Goal: Information Seeking & Learning: Learn about a topic

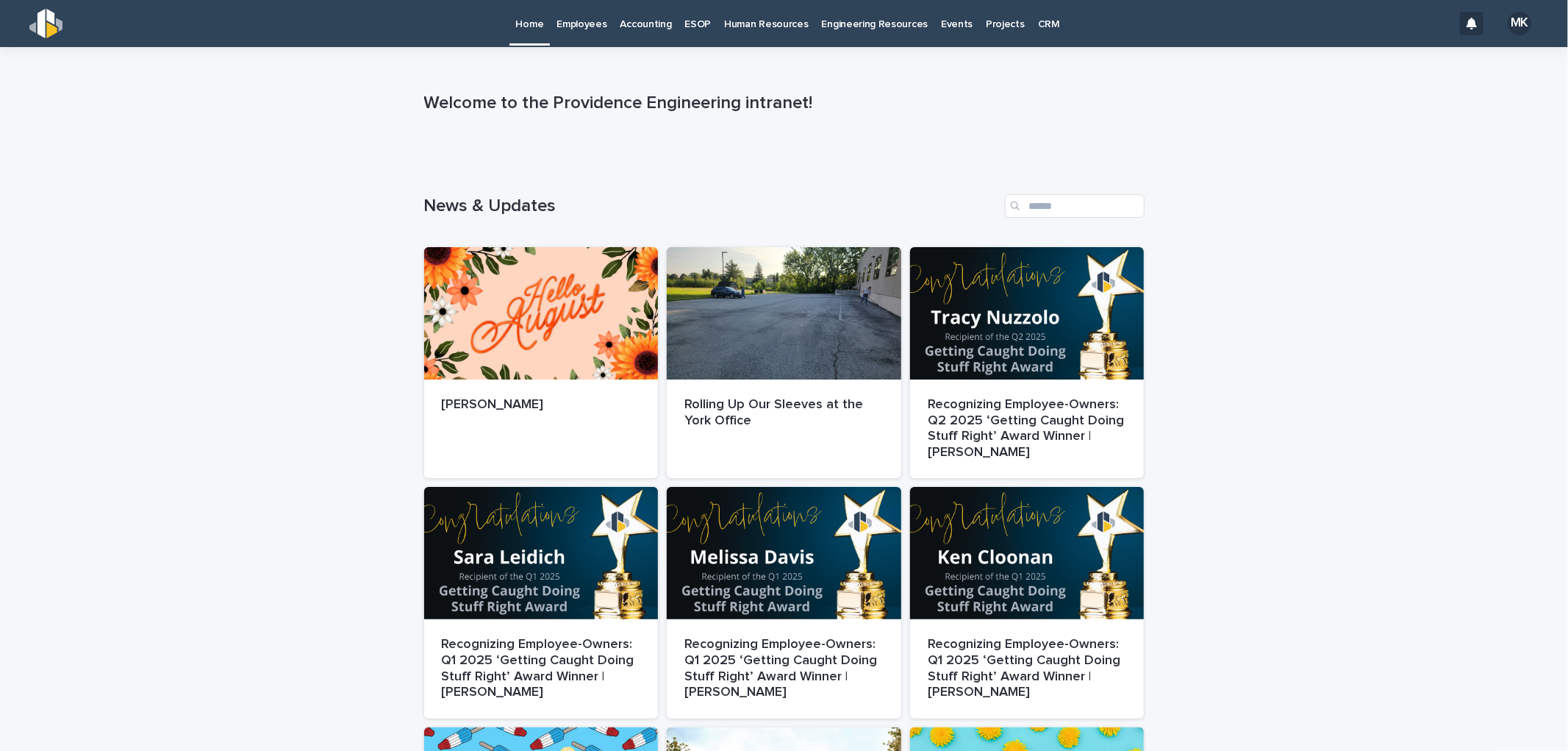
click at [858, 19] on p "Engineering Resources" at bounding box center [874, 15] width 107 height 31
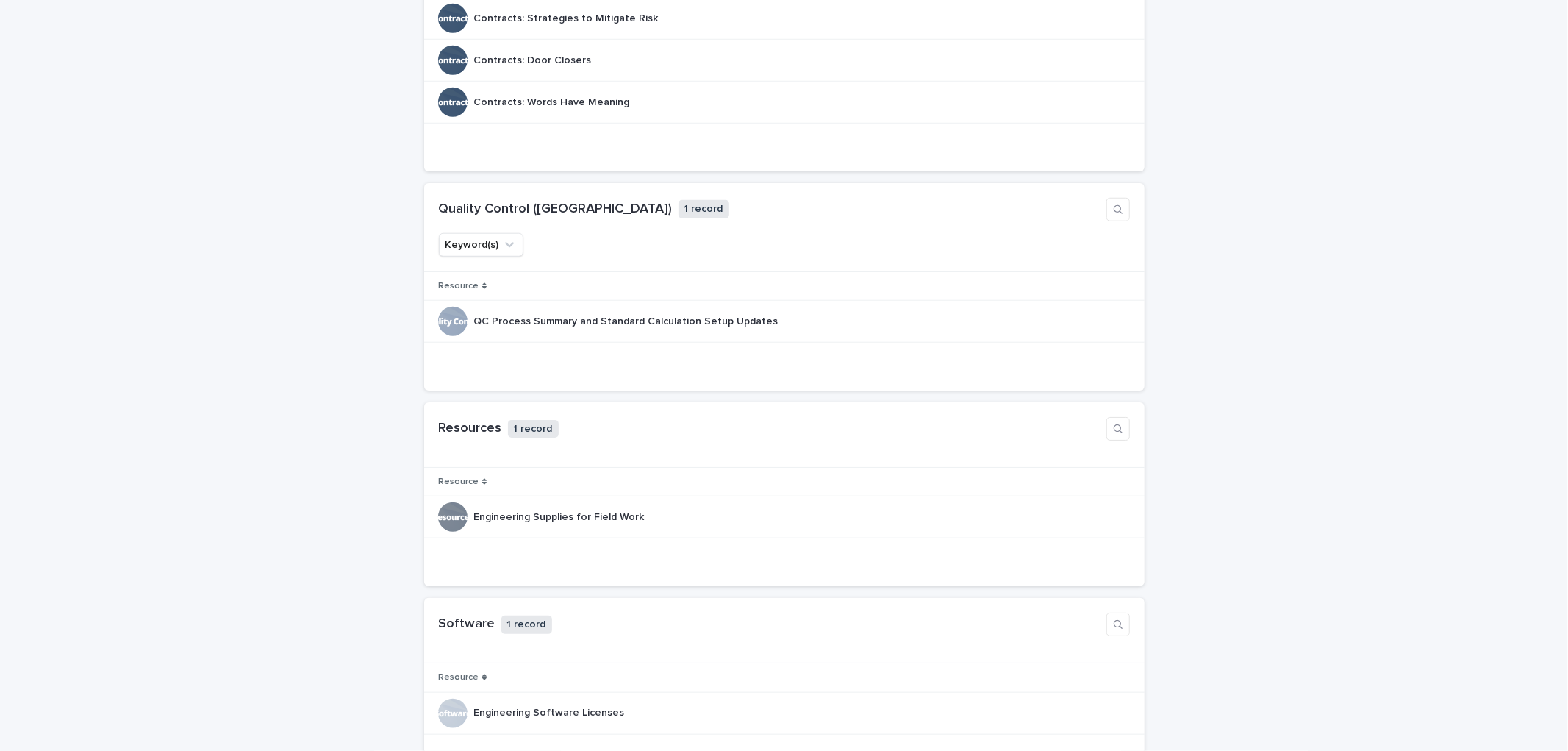
scroll to position [1062, 0]
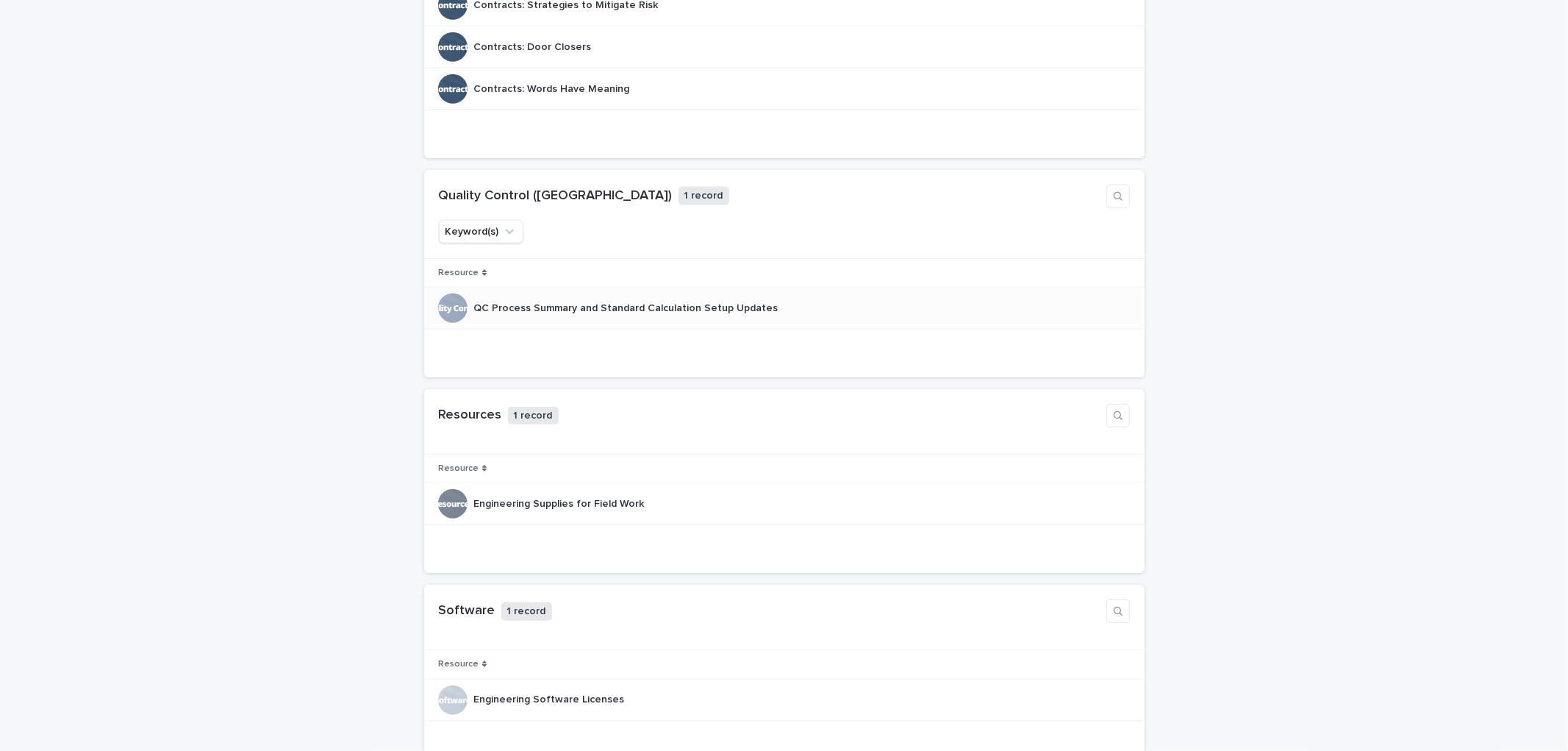
click at [496, 305] on p "QC Process Summary and Standard Calculation Setup Updates" at bounding box center [626, 306] width 307 height 15
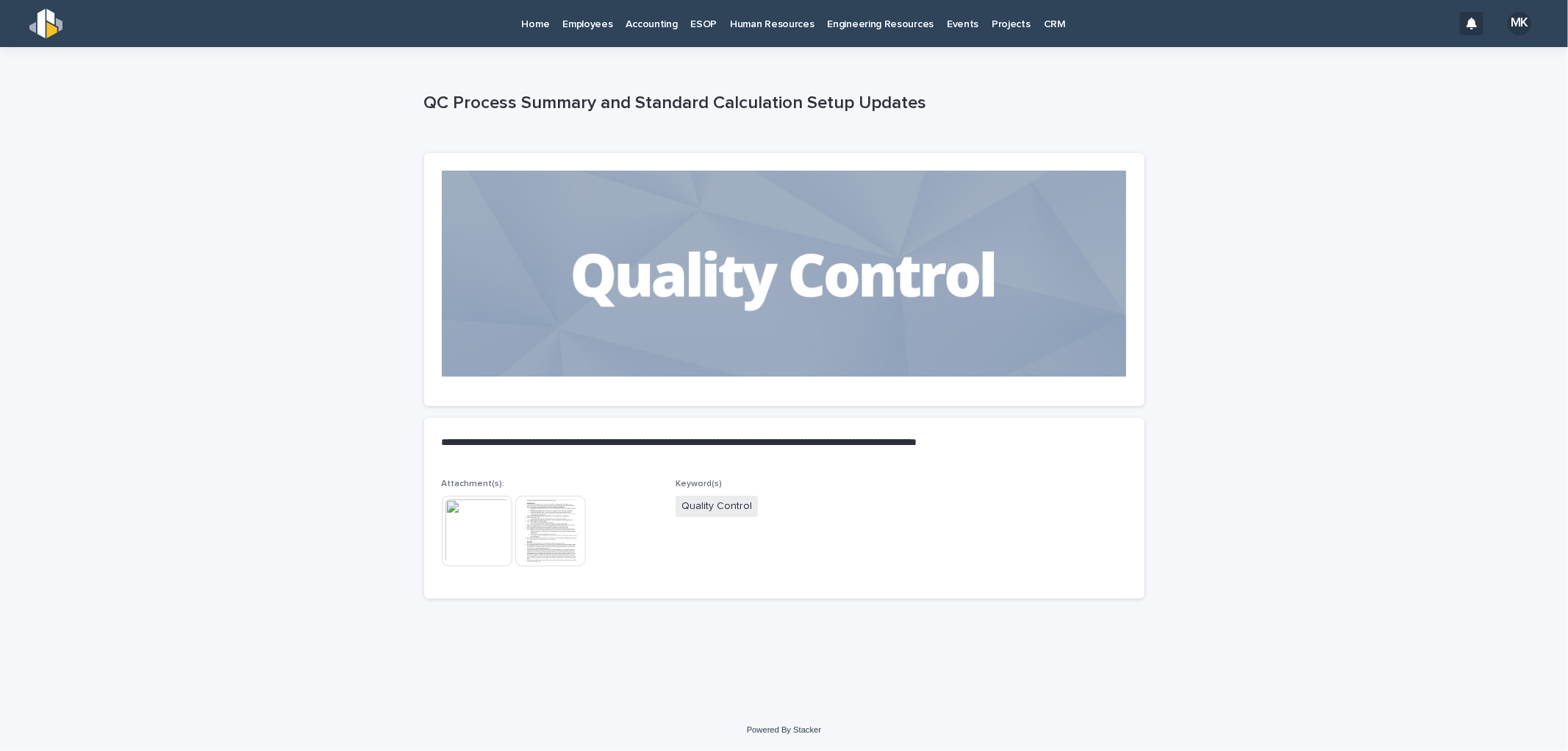
click at [469, 532] on img at bounding box center [477, 531] width 71 height 71
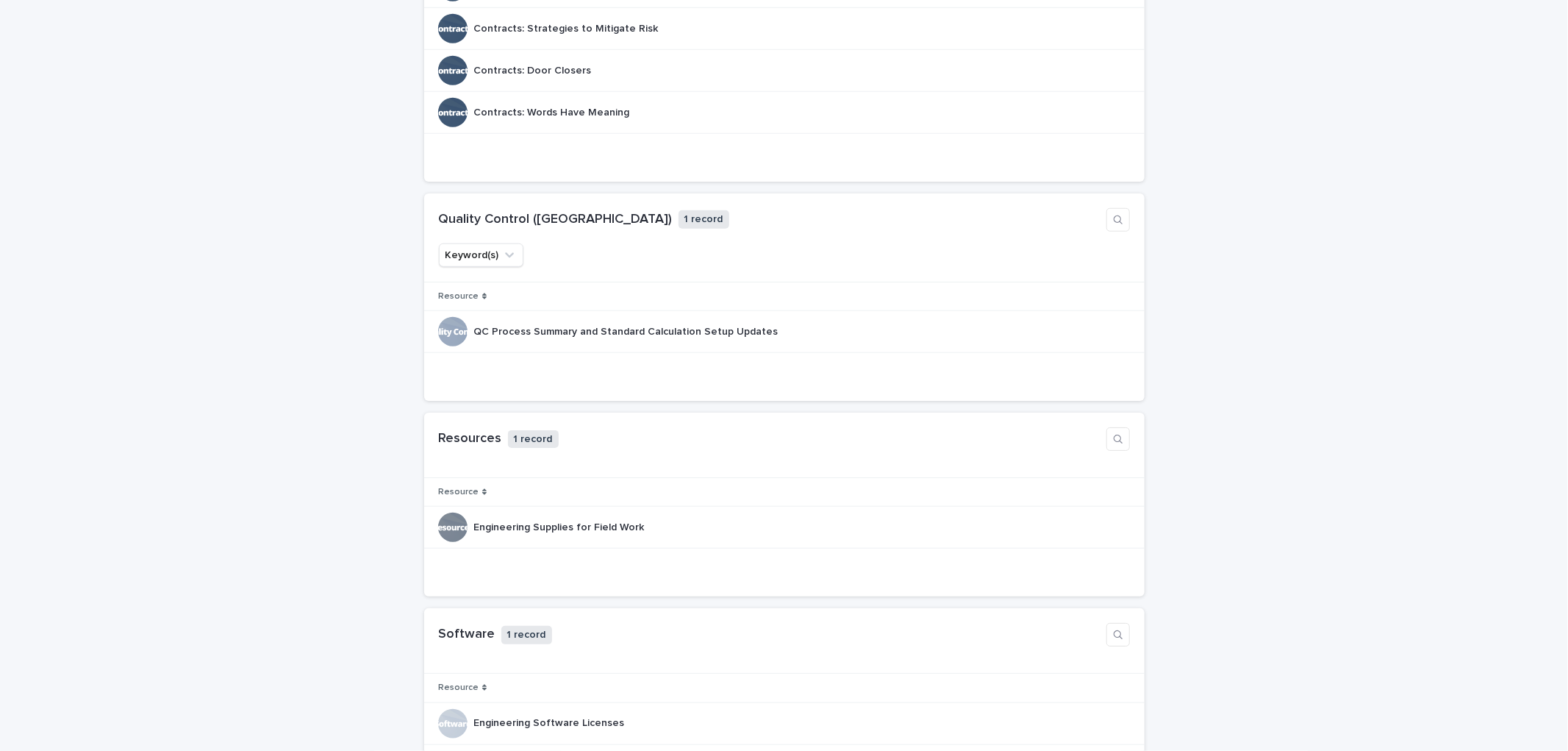
scroll to position [1031, 0]
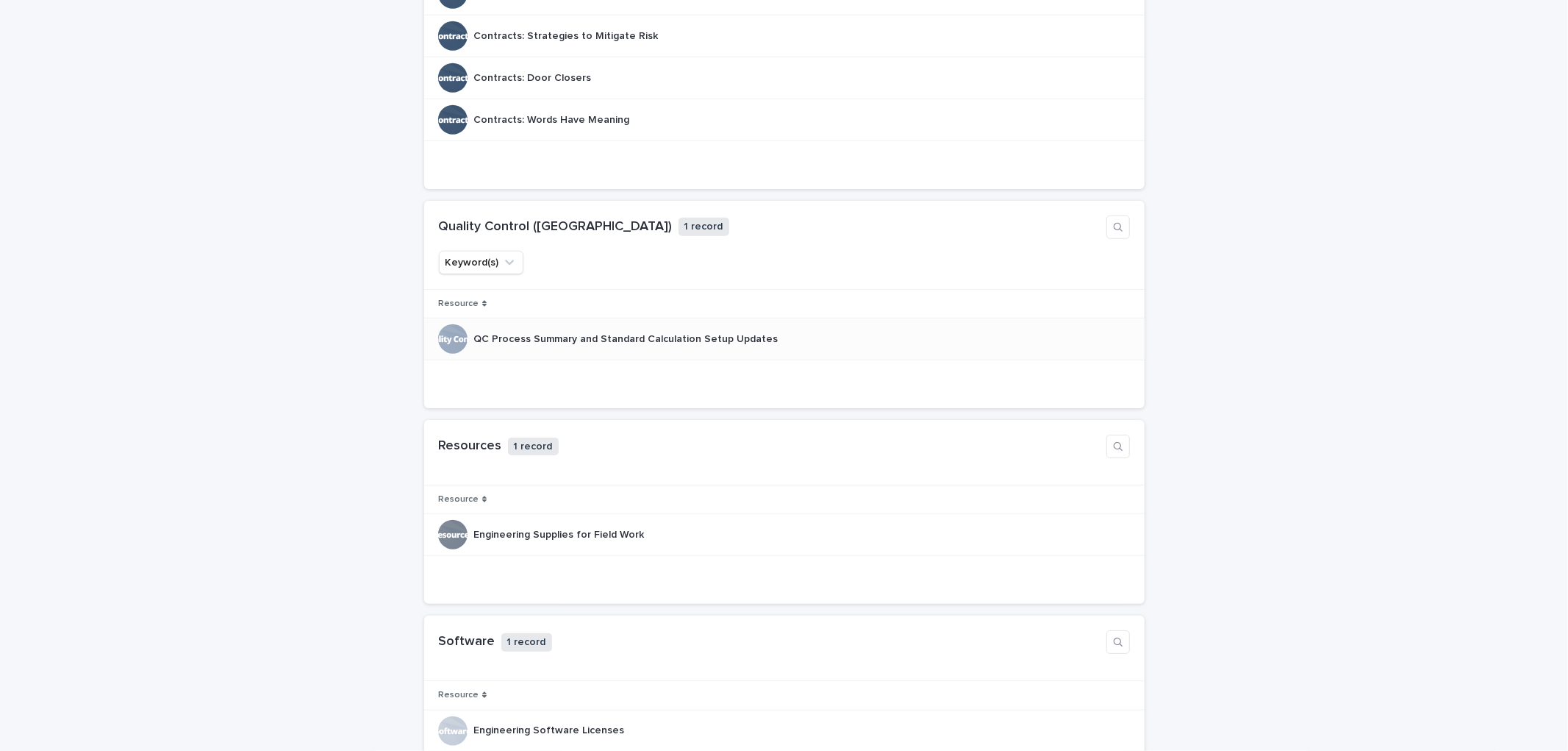
click at [516, 340] on p "QC Process Summary and Standard Calculation Setup Updates" at bounding box center [626, 337] width 307 height 15
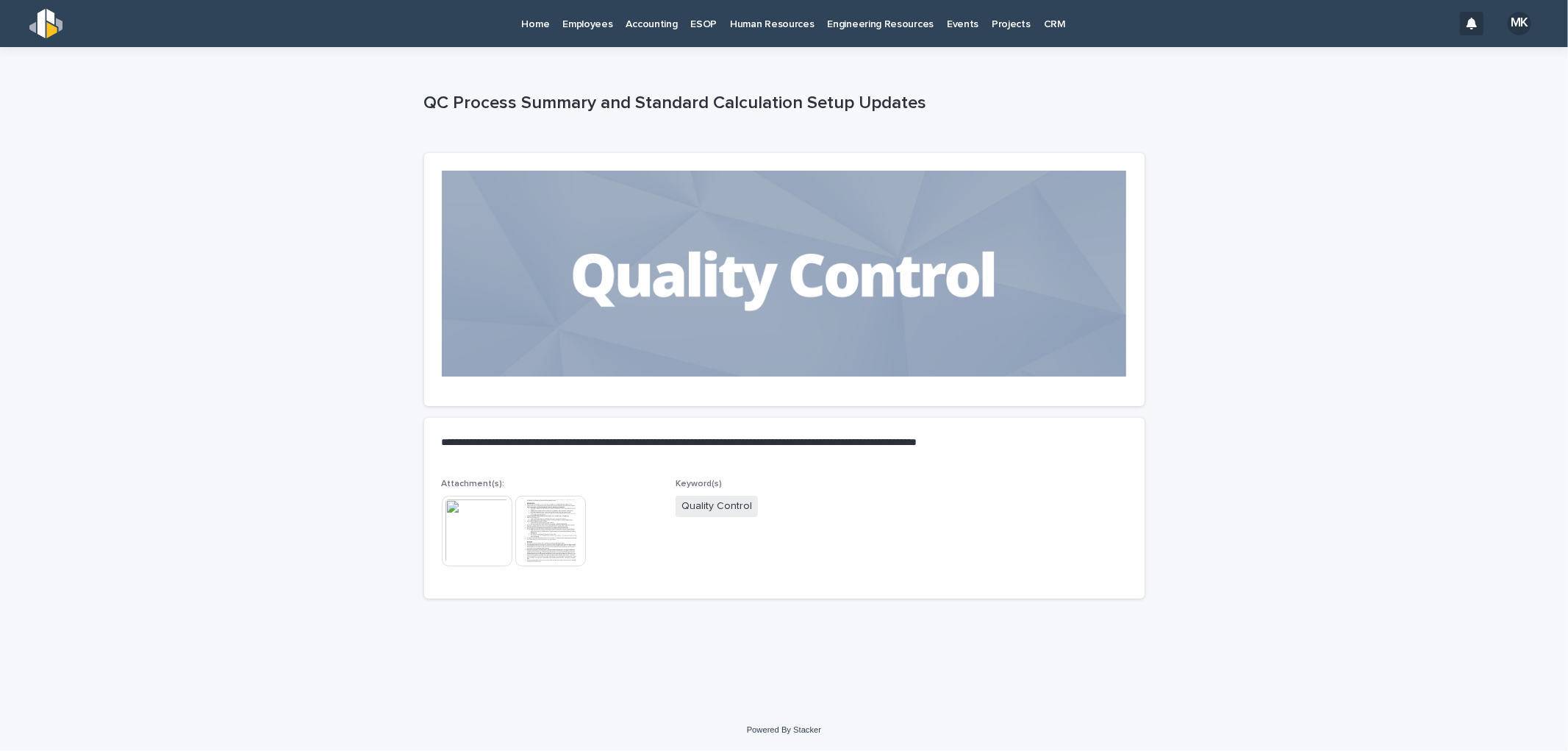
click at [541, 542] on img at bounding box center [550, 531] width 71 height 71
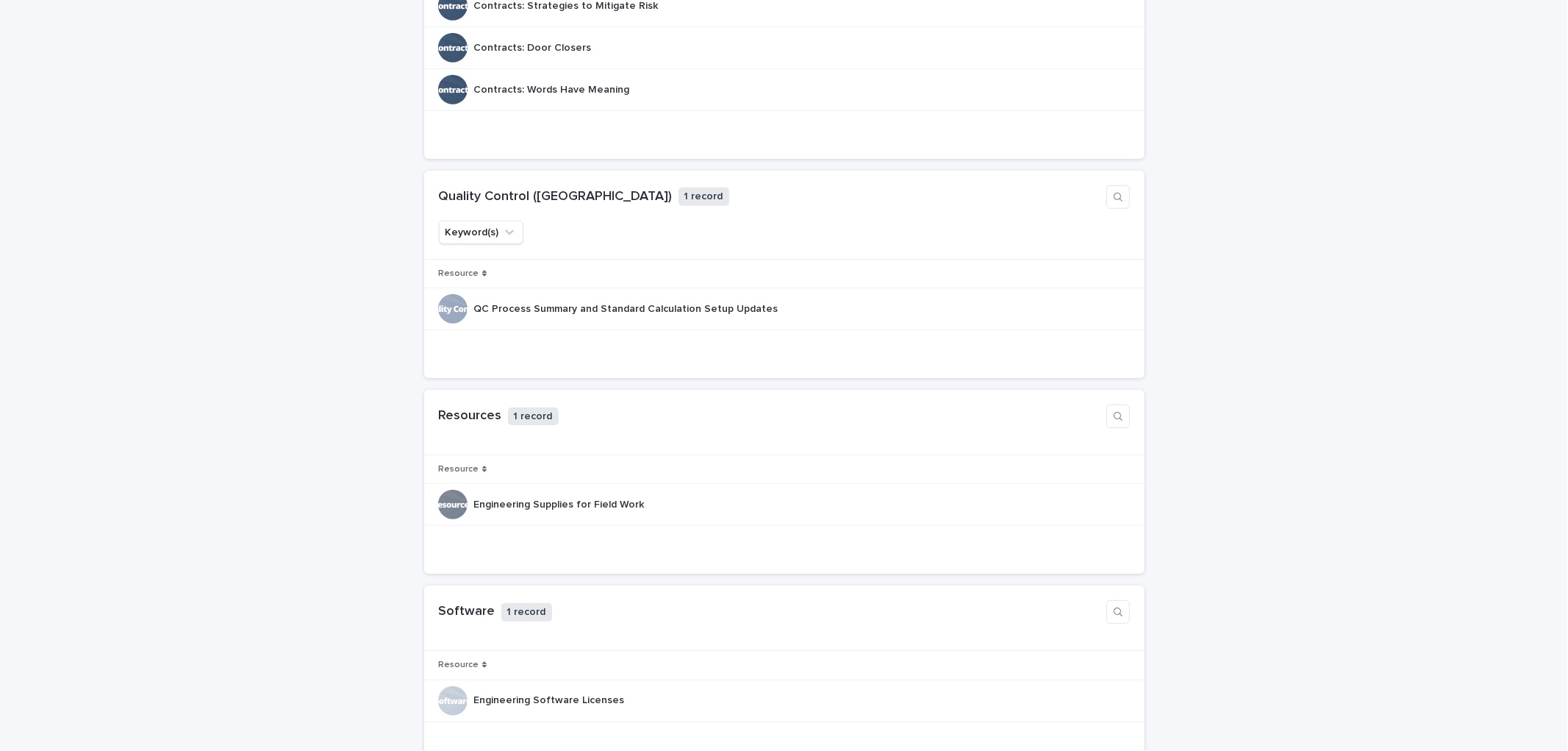
scroll to position [1062, 0]
click at [575, 314] on p "QC Process Summary and Standard Calculation Setup Updates" at bounding box center [626, 306] width 307 height 15
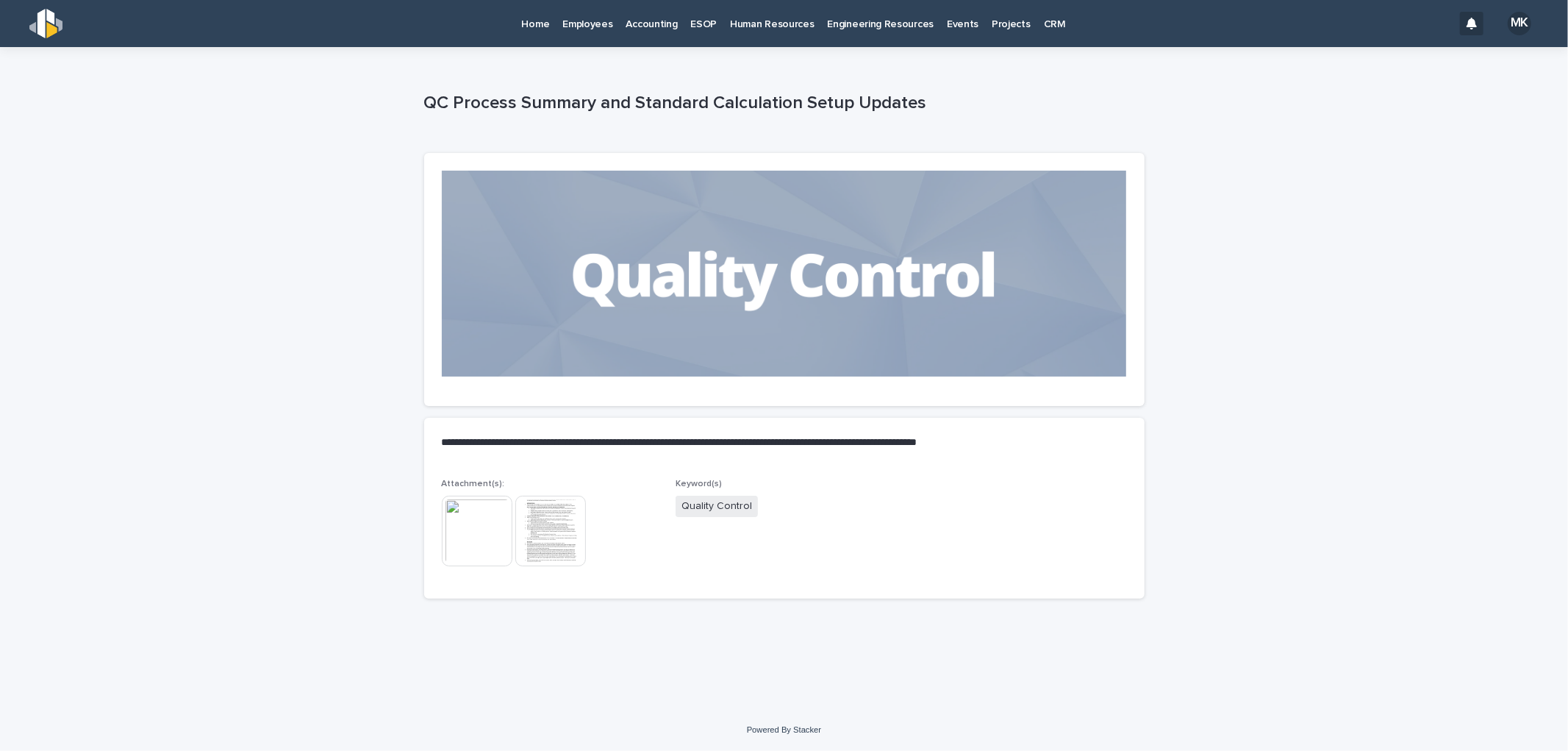
click at [469, 526] on img at bounding box center [477, 531] width 71 height 71
